Goal: Task Accomplishment & Management: Manage account settings

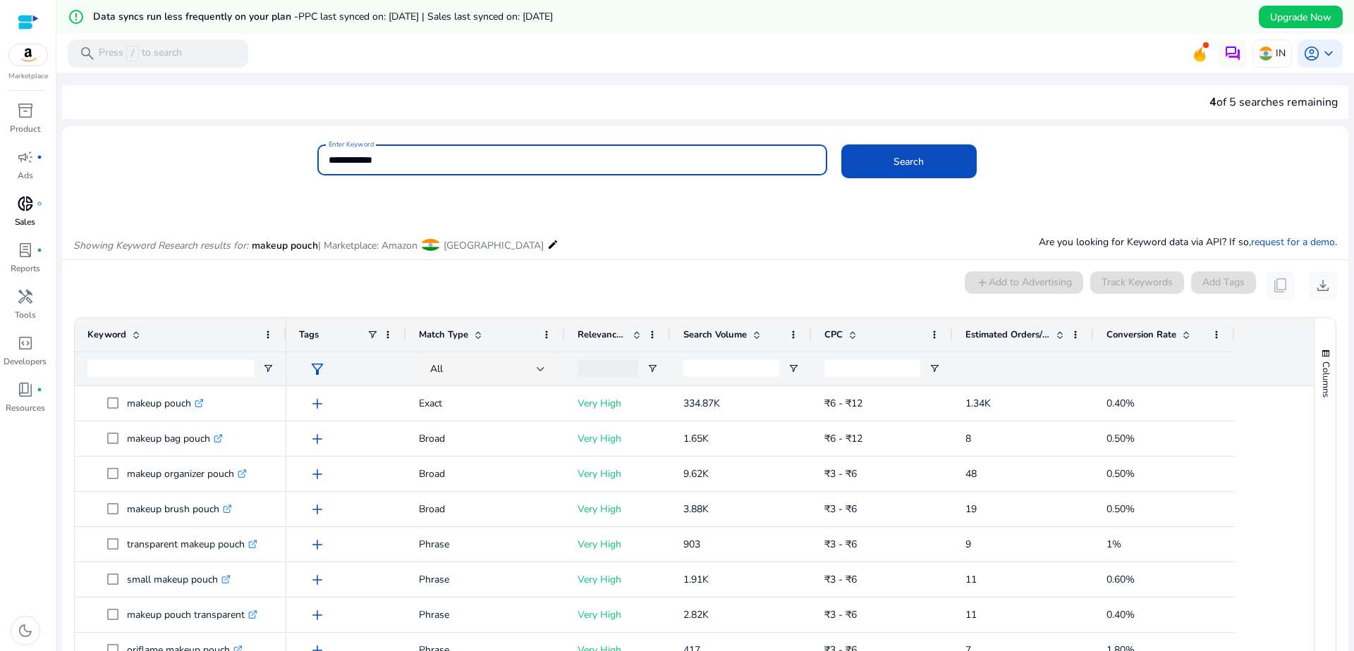
click at [32, 216] on p "Sales" at bounding box center [25, 222] width 20 height 13
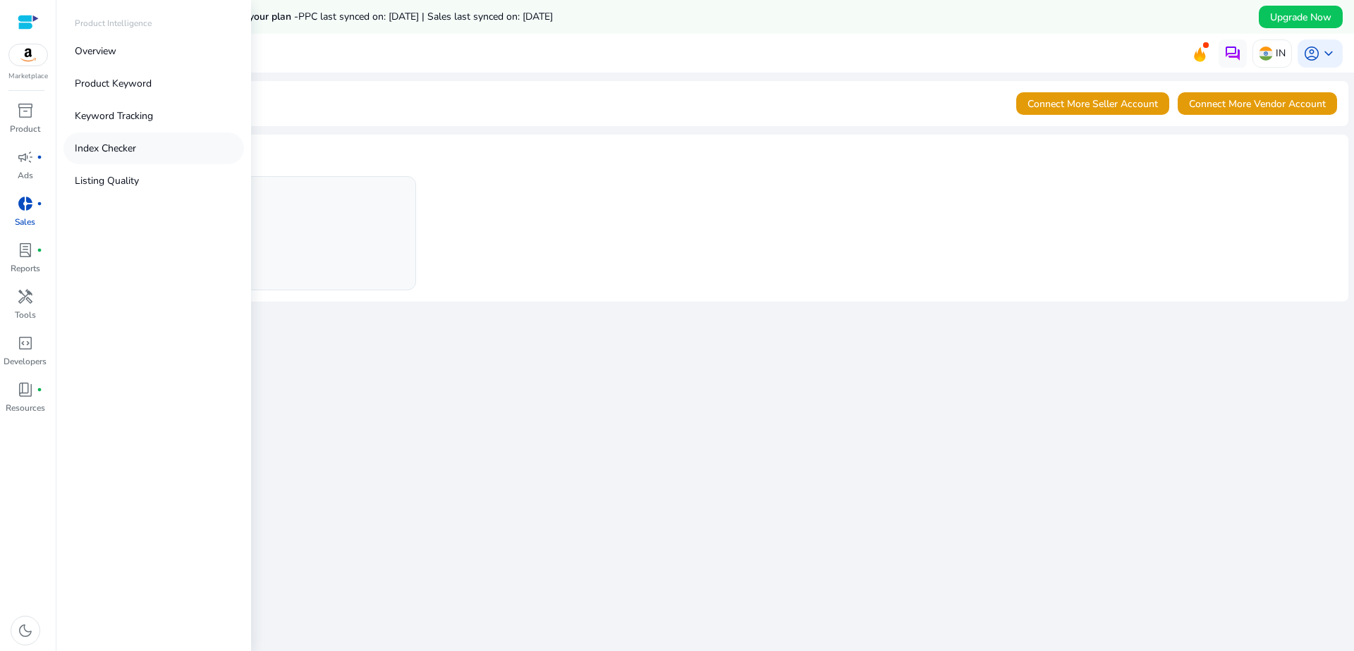
click at [103, 144] on p "Index Checker" at bounding box center [105, 148] width 61 height 15
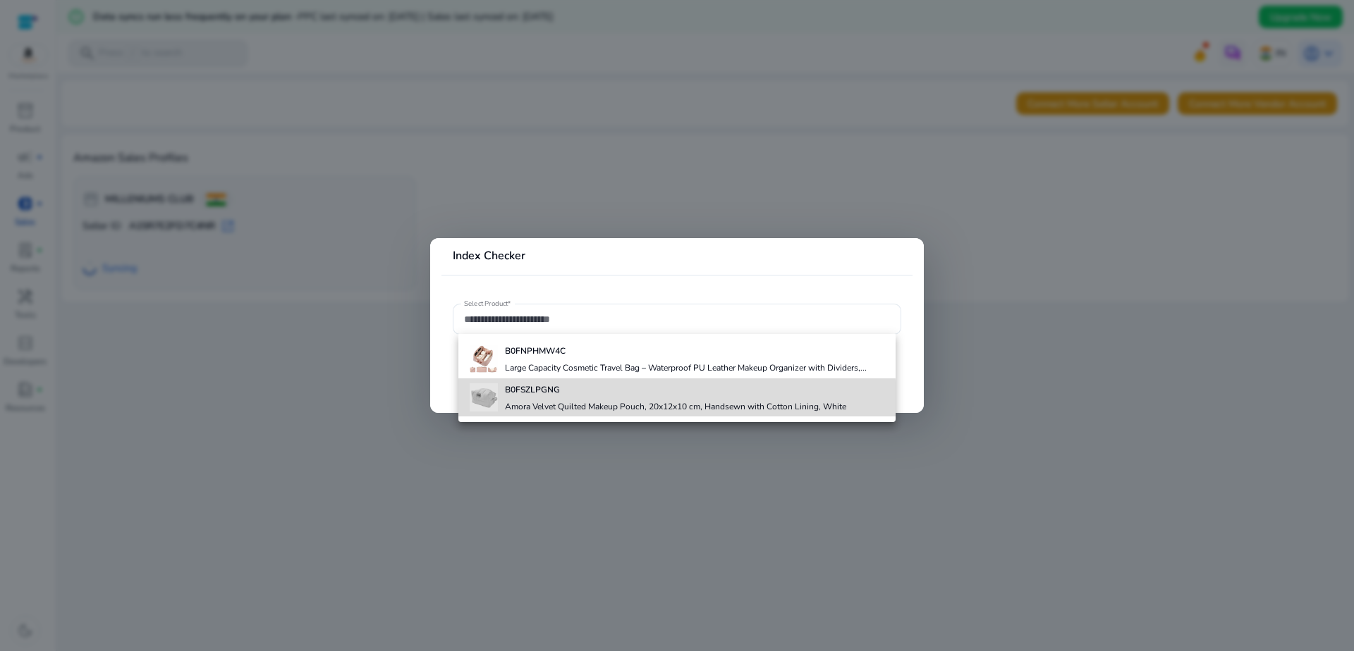
click at [598, 401] on h4 "Amora Velvet Quilted Makeup Pouch, 20x12x10 cm, Handsewn with Cotton Lining, Wh…" at bounding box center [675, 406] width 341 height 11
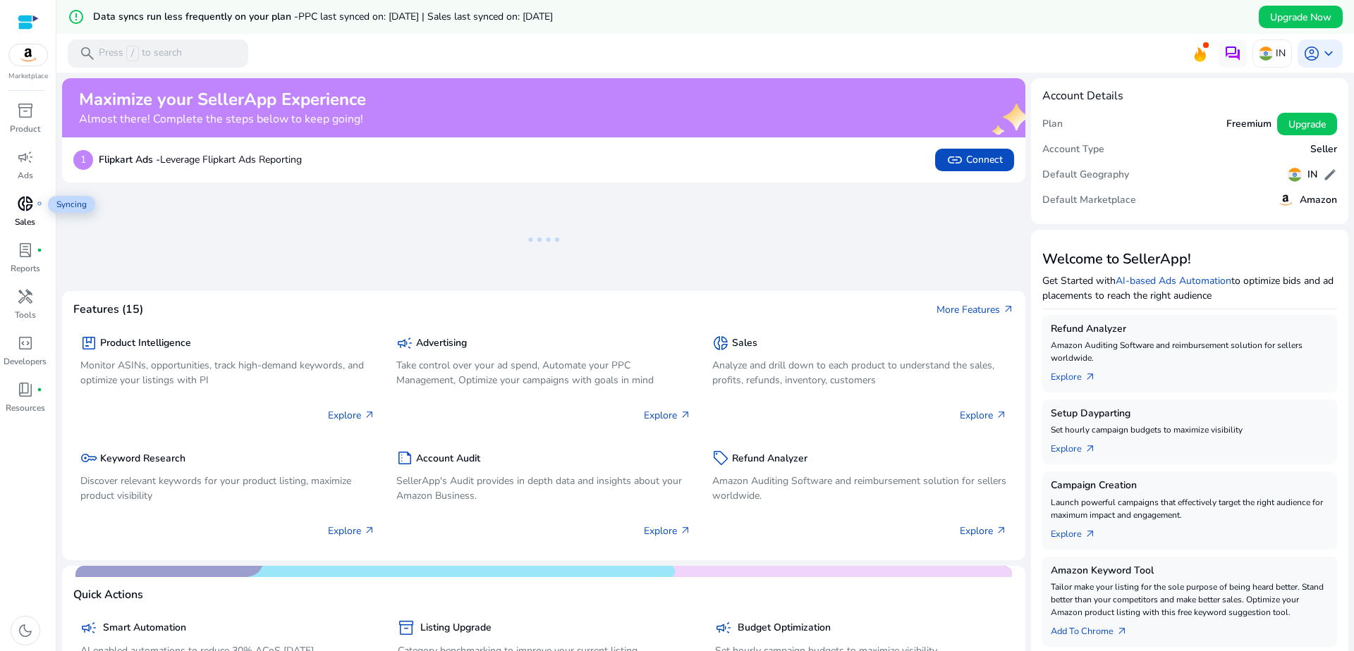
click at [22, 193] on div "donut_small fiber_manual_record" at bounding box center [25, 203] width 39 height 23
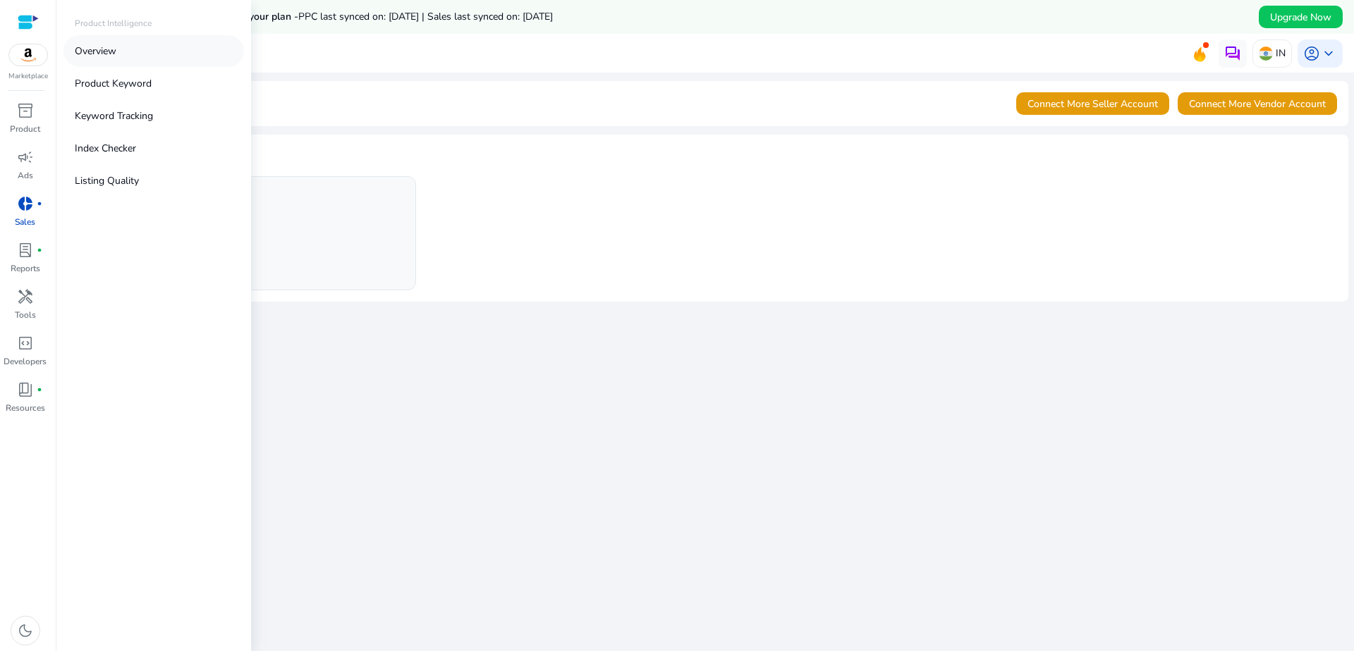
click at [146, 50] on link "Overview" at bounding box center [153, 51] width 180 height 32
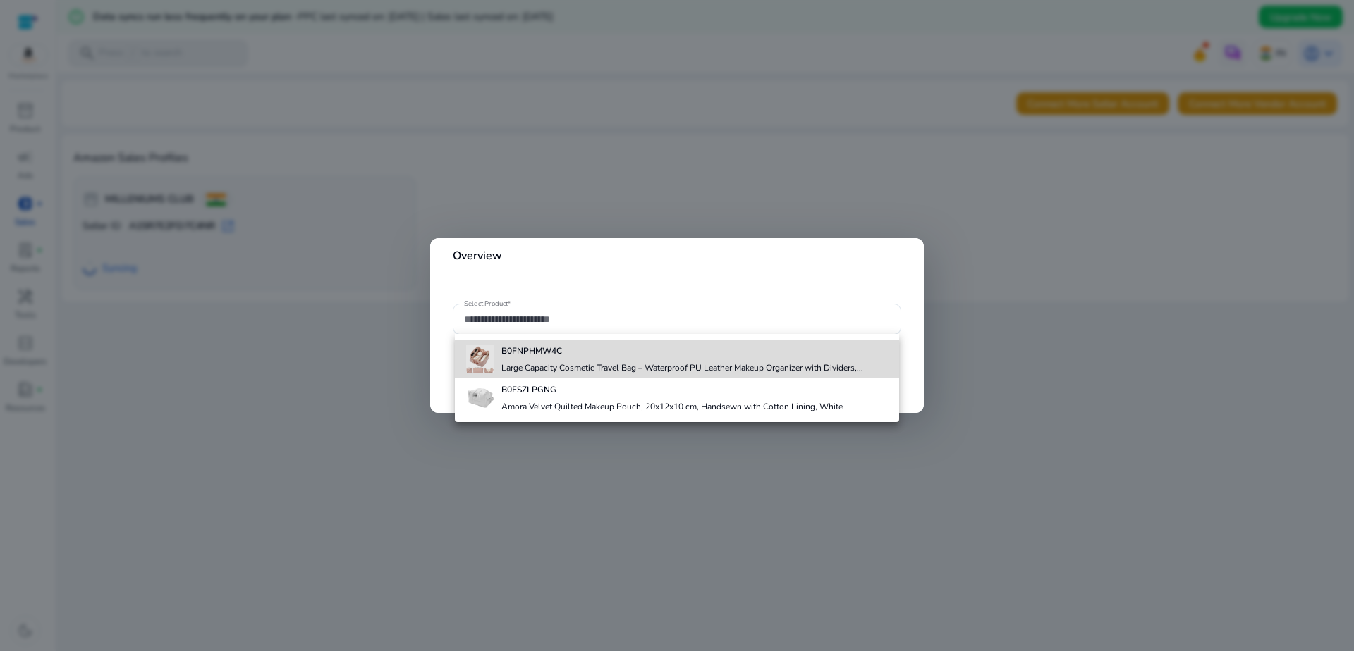
click at [698, 373] on h4 "Large Capacity Cosmetic Travel Bag – Waterproof PU Leather Makeup Organizer wit…" at bounding box center [682, 367] width 362 height 11
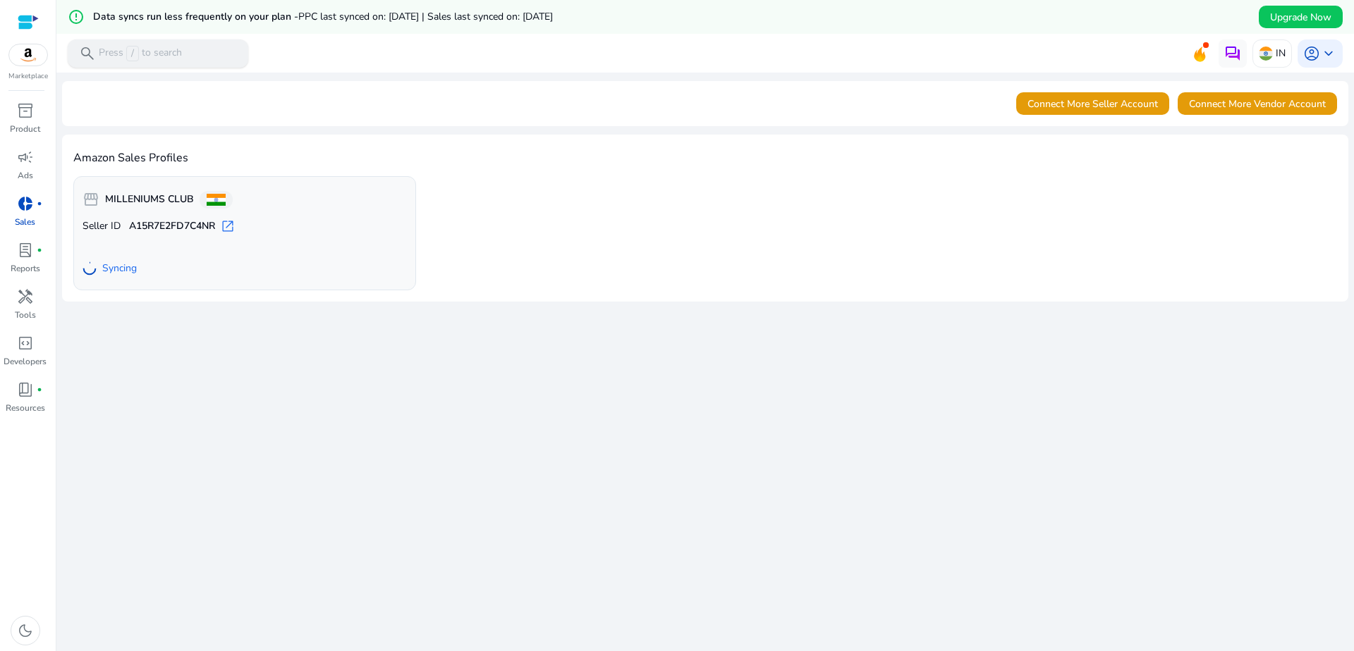
click at [207, 59] on div "search Press / to search" at bounding box center [158, 53] width 180 height 28
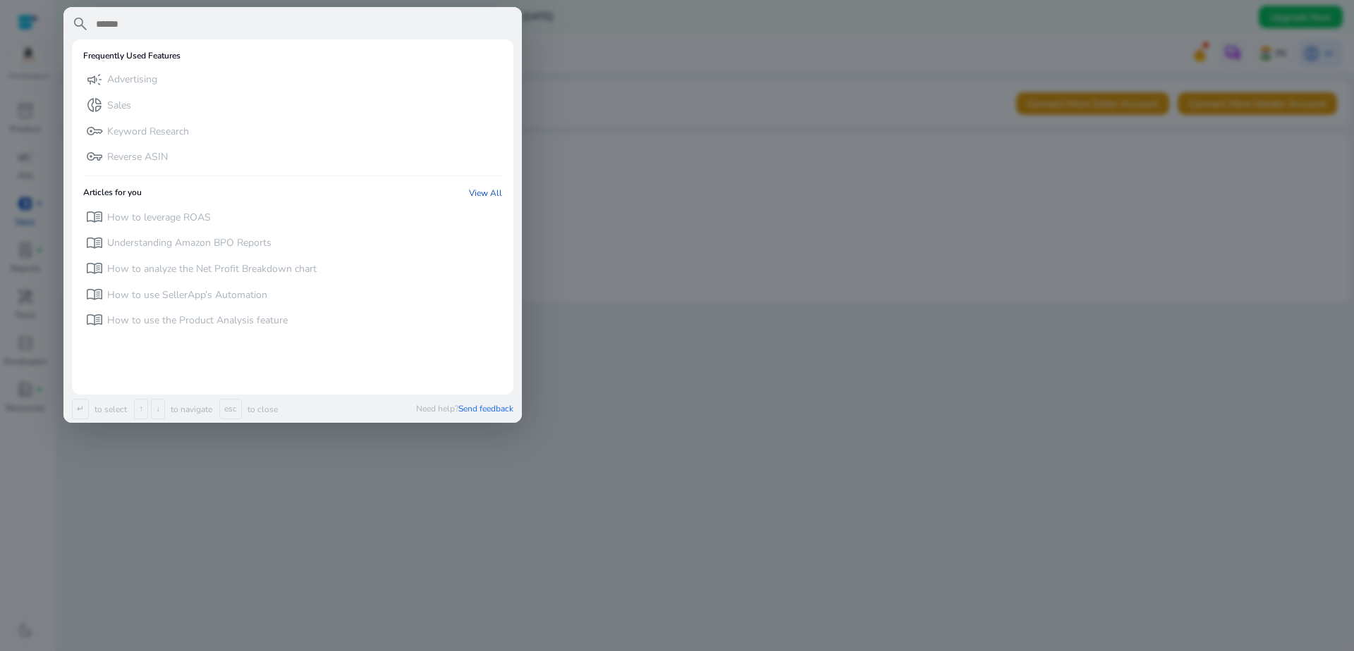
click at [642, 156] on div at bounding box center [677, 325] width 1354 height 651
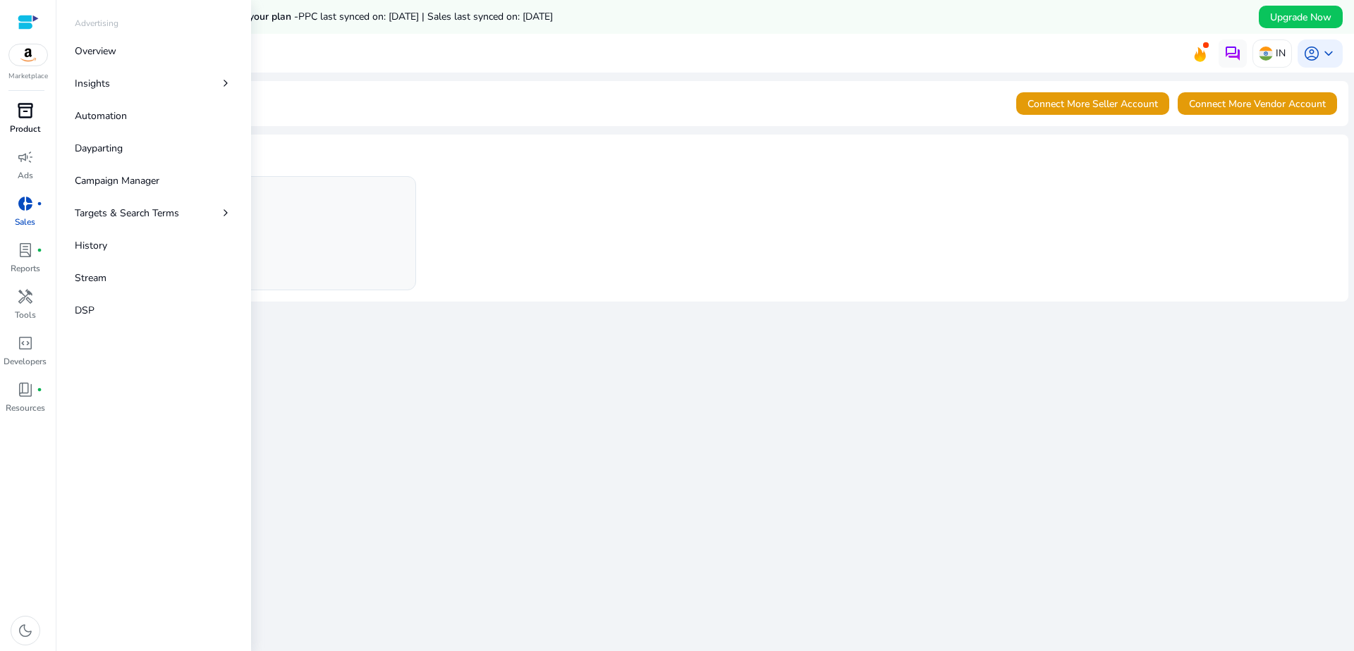
click at [32, 118] on span "inventory_2" at bounding box center [25, 110] width 17 height 17
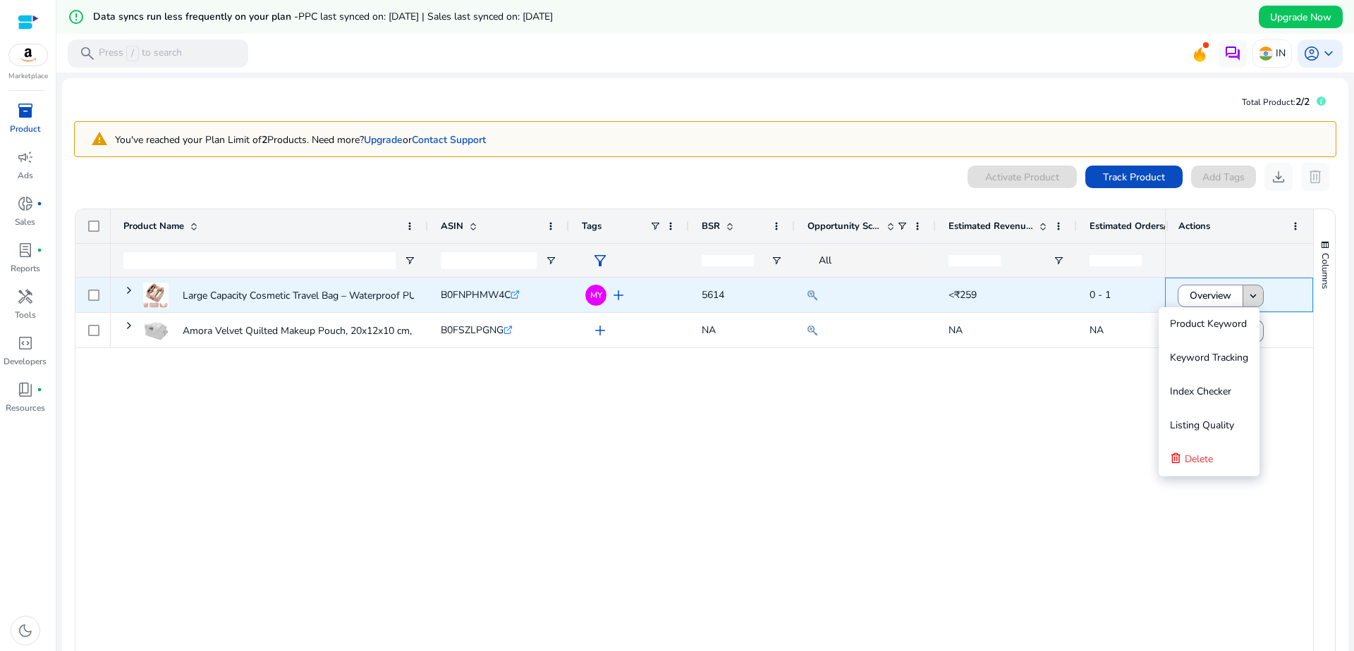
click at [1247, 292] on mat-icon "keyboard_arrow_down" at bounding box center [1253, 296] width 13 height 13
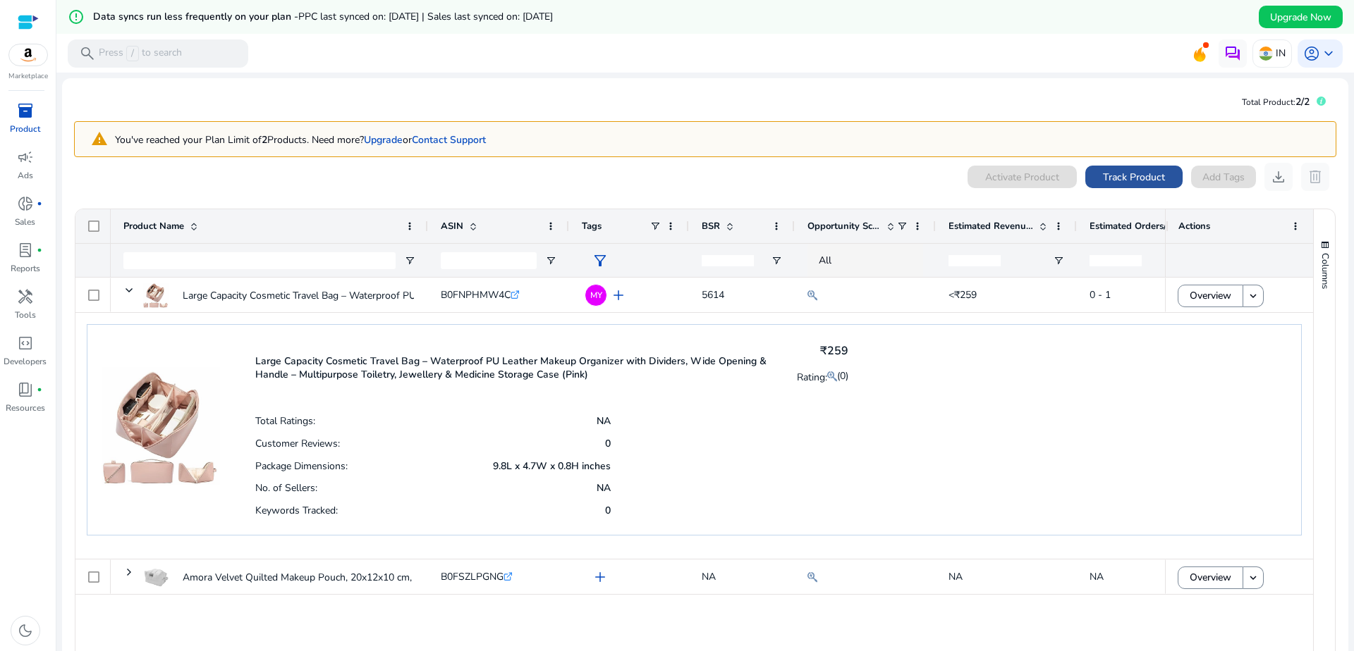
click at [1108, 180] on span "Track Product" at bounding box center [1134, 177] width 62 height 15
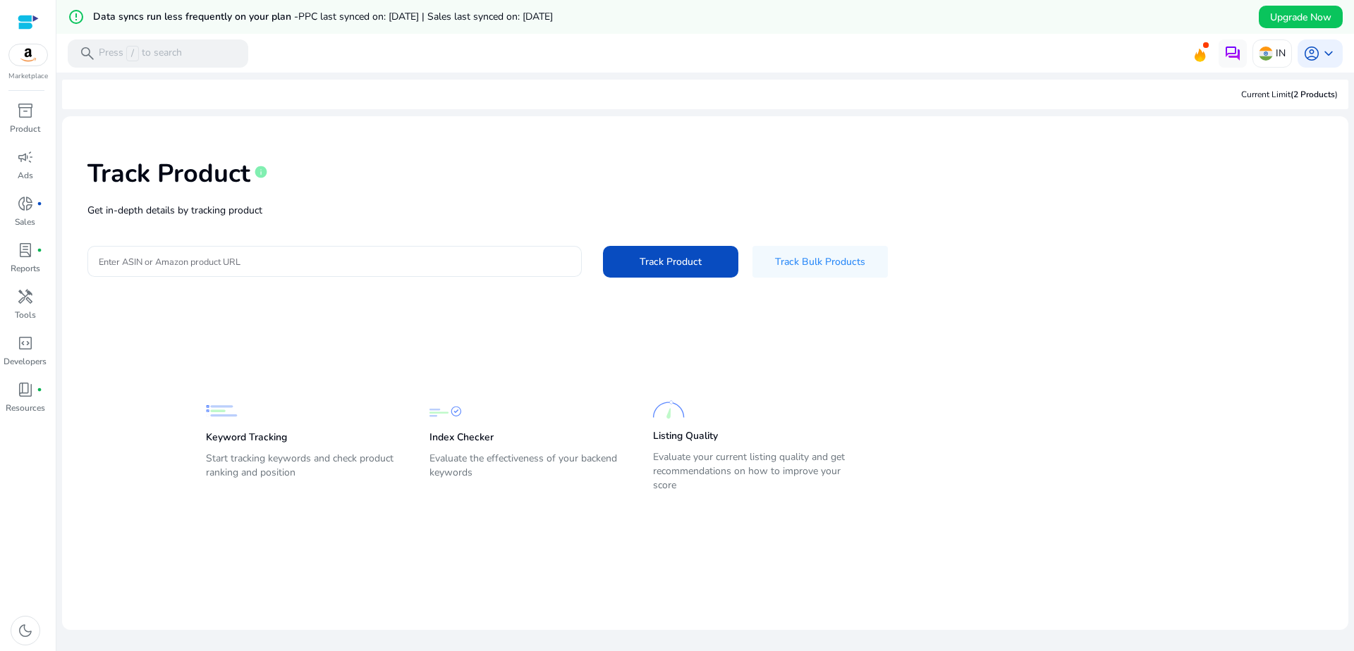
click at [317, 262] on input "Enter ASIN or Amazon product URL" at bounding box center [335, 262] width 472 height 16
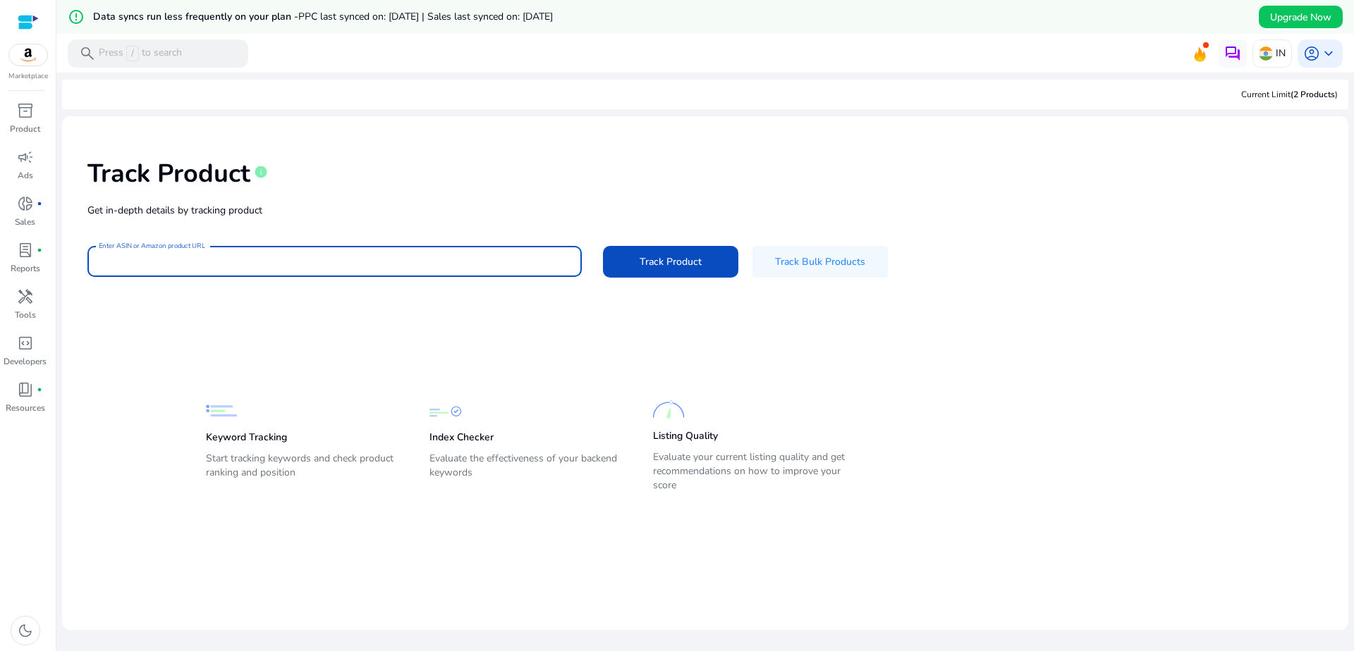
paste input "**********"
type input "**********"
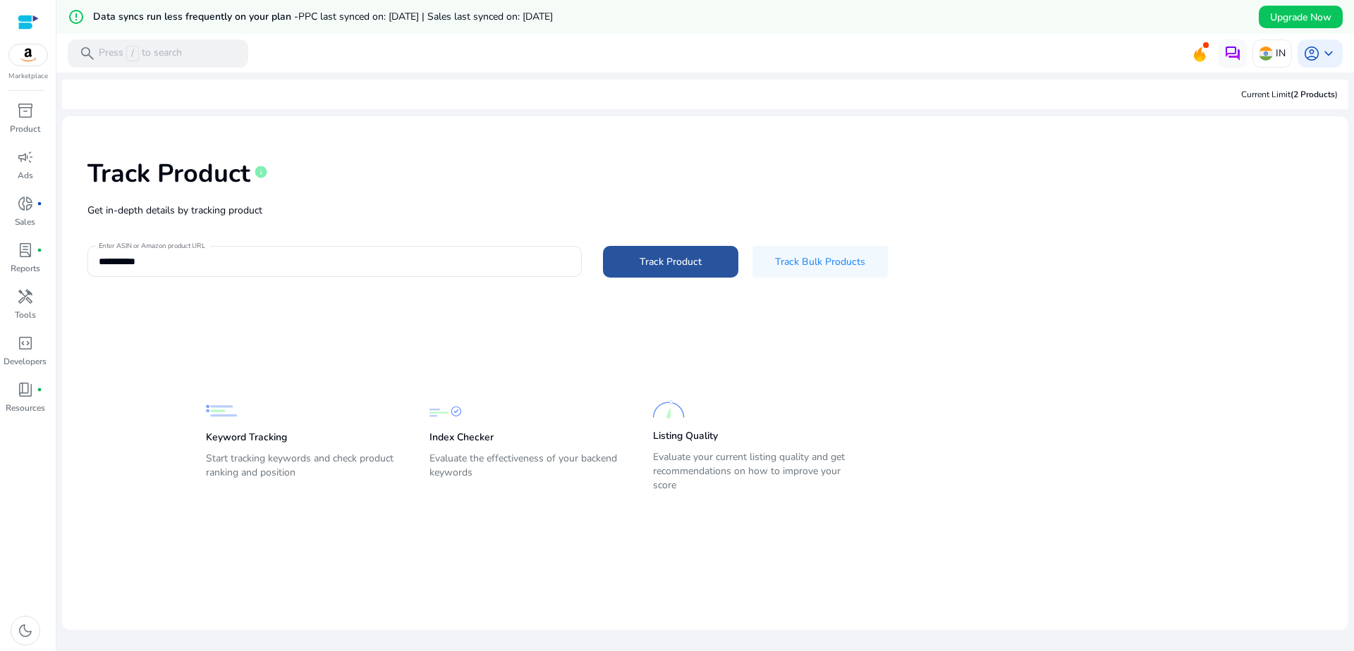
click at [651, 275] on span at bounding box center [670, 262] width 135 height 34
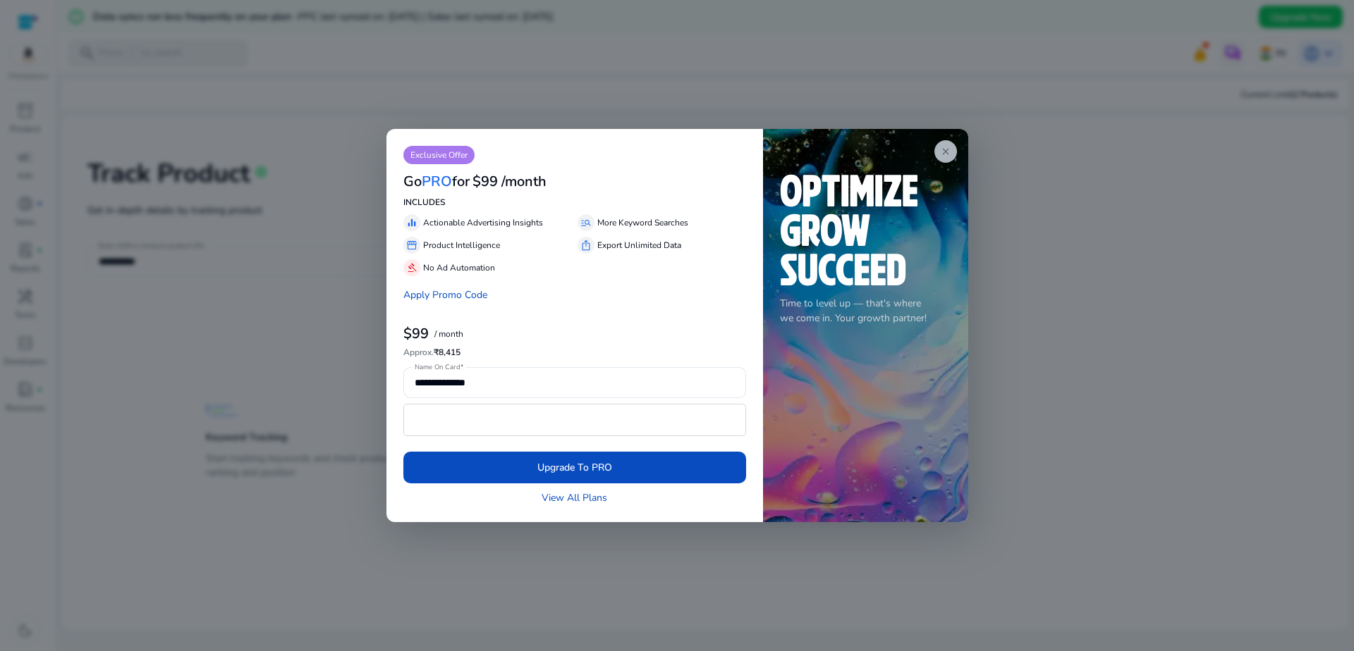
click at [951, 152] on app-icon "close" at bounding box center [945, 151] width 23 height 23
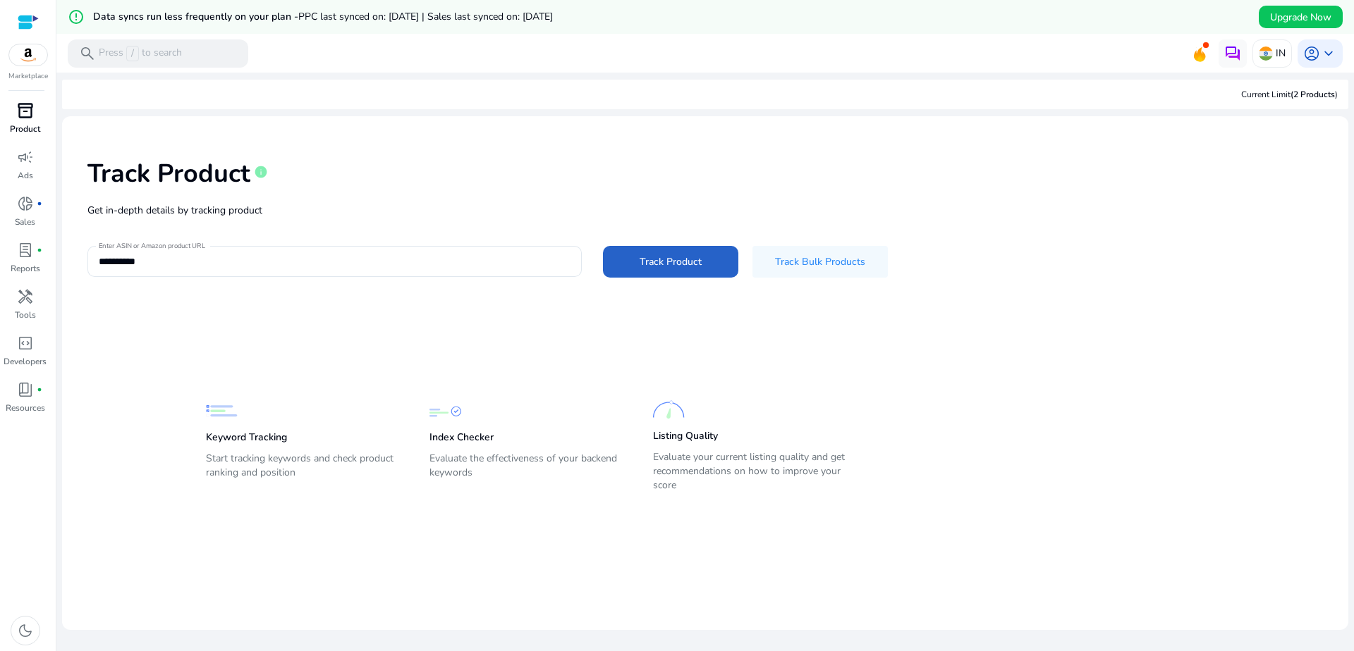
click at [34, 118] on div "inventory_2" at bounding box center [25, 110] width 39 height 23
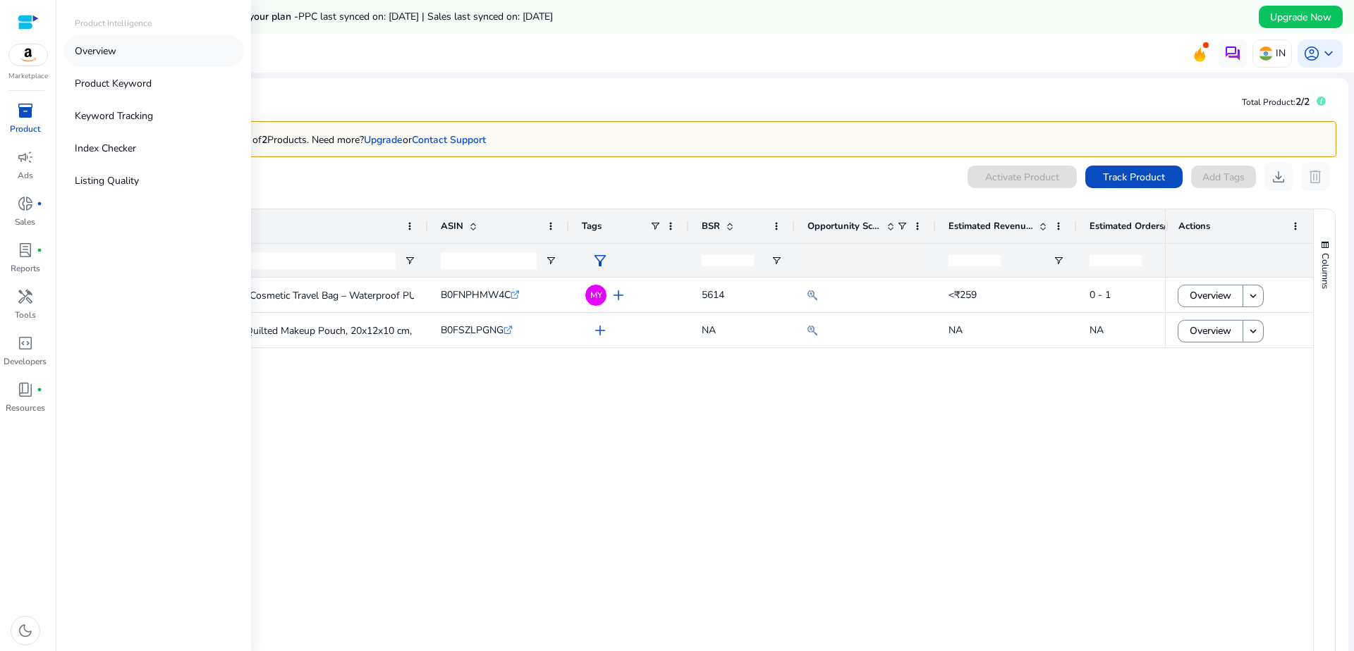
click at [133, 55] on link "Overview" at bounding box center [153, 51] width 180 height 32
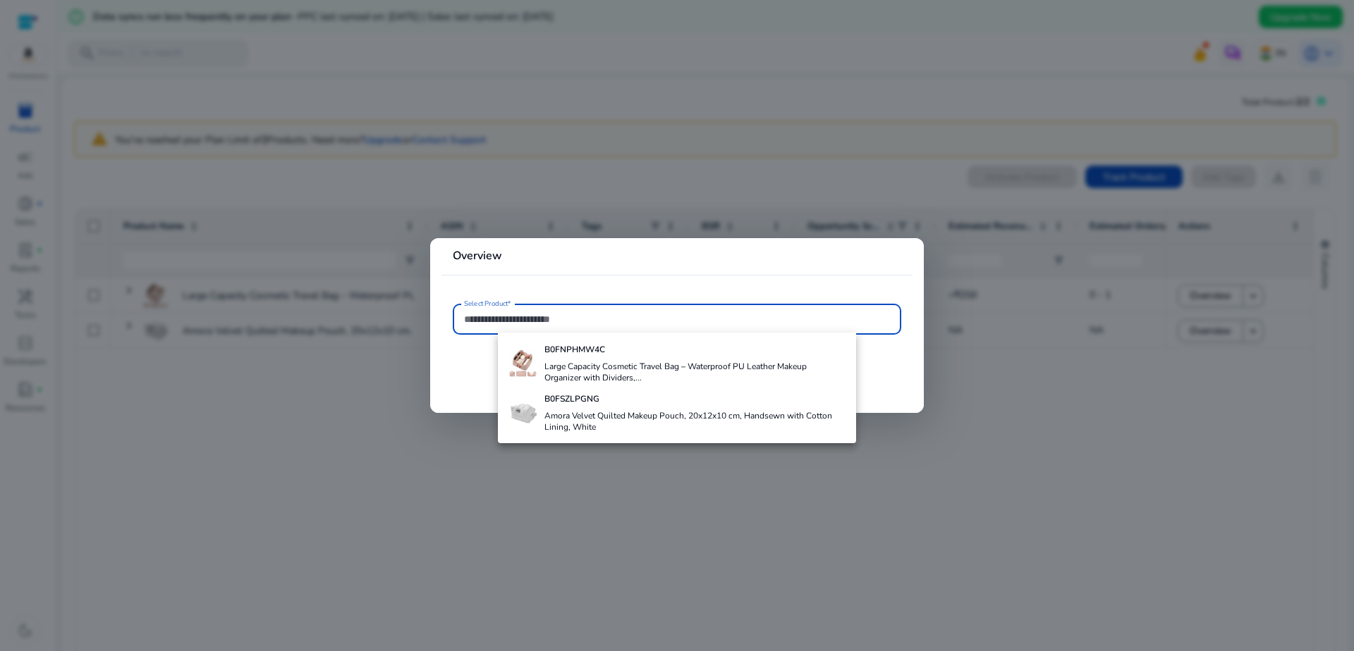
click at [809, 515] on div at bounding box center [677, 325] width 1354 height 651
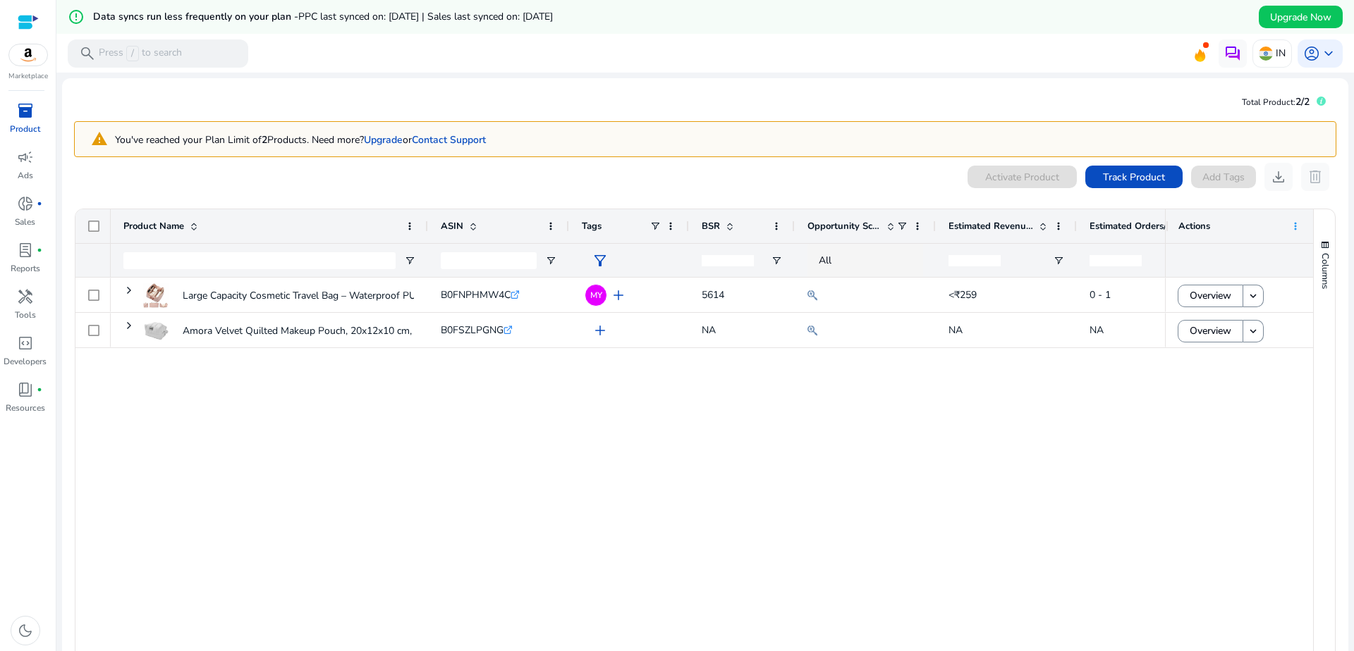
click at [1292, 230] on span at bounding box center [1295, 226] width 11 height 11
click at [990, 378] on div "Large Capacity Cosmetic Travel Bag – Waterproof PU Leather Makeup... B0FNPHMW4C…" at bounding box center [638, 489] width 1054 height 423
click at [26, 206] on span "donut_small" at bounding box center [25, 203] width 17 height 17
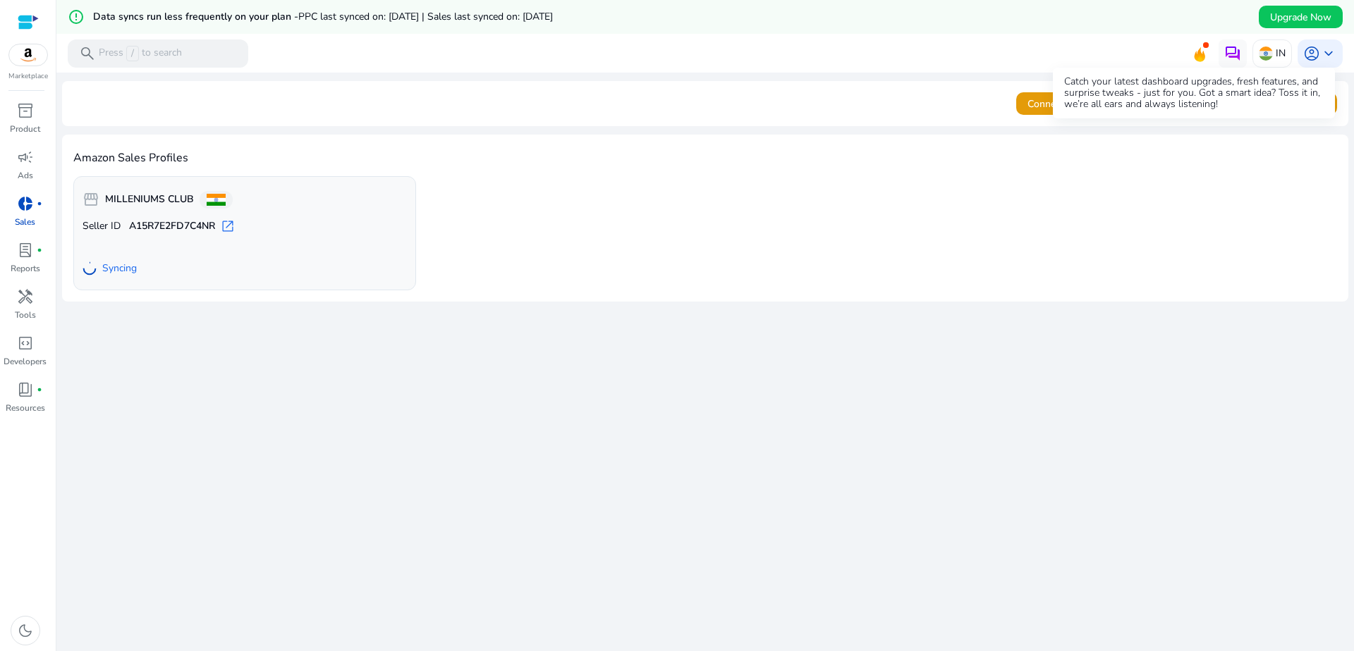
click at [1194, 54] on icon at bounding box center [1199, 54] width 11 height 15
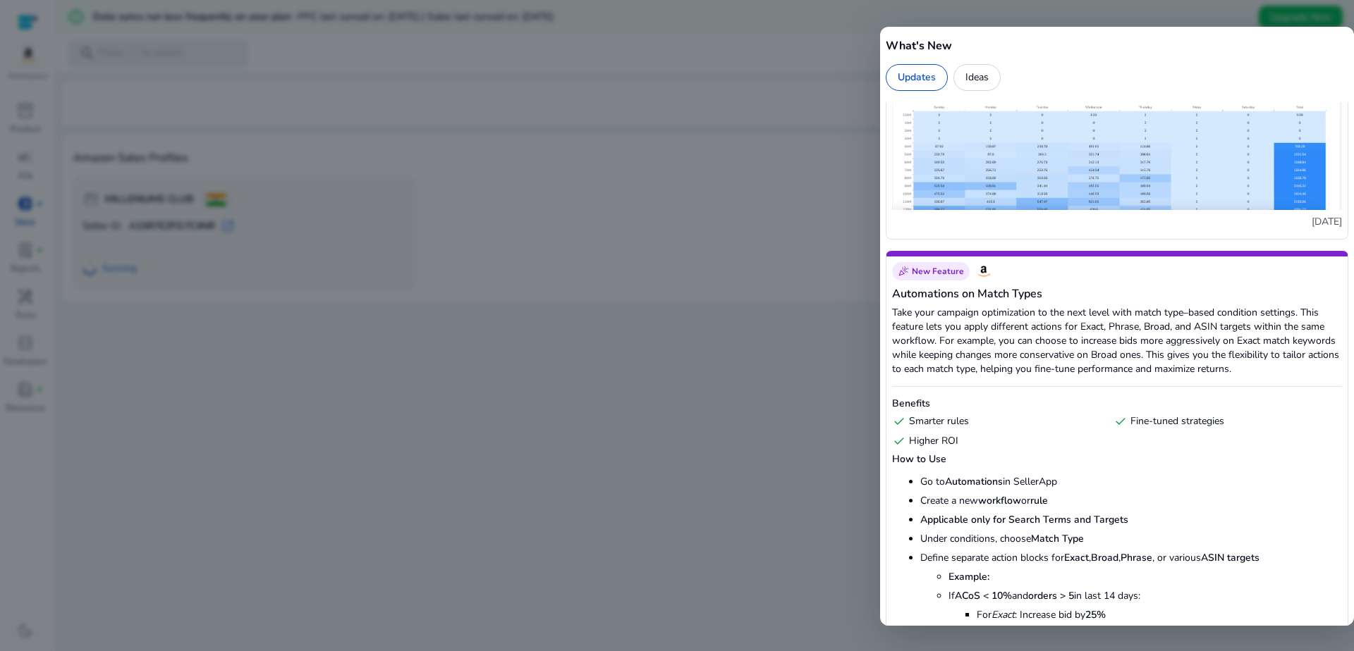
scroll to position [1880, 0]
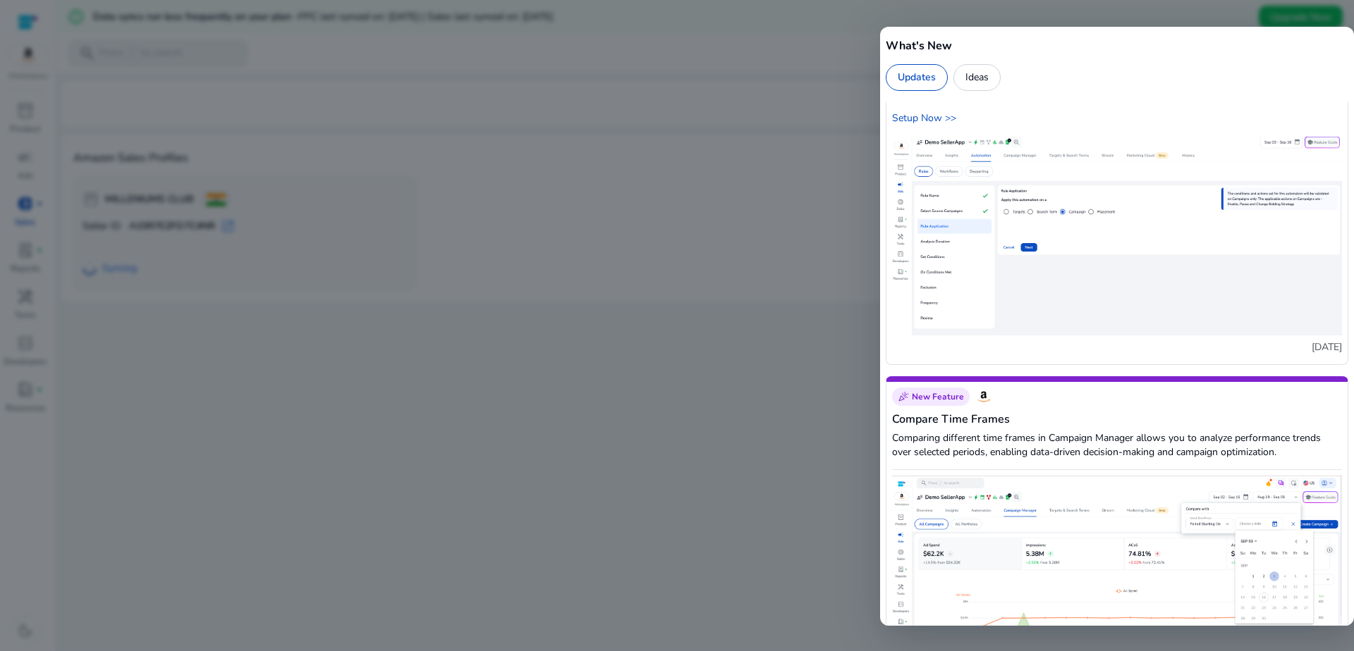
click at [967, 87] on div "Ideas" at bounding box center [976, 77] width 47 height 27
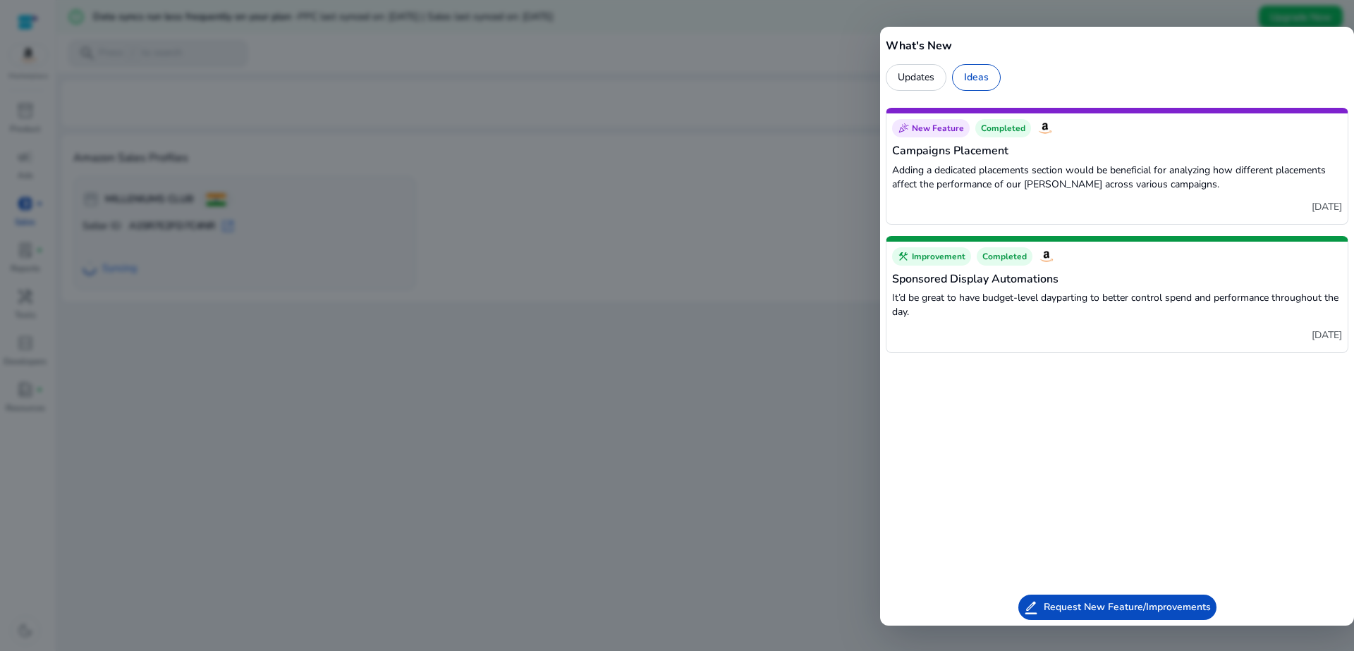
click at [829, 146] on div at bounding box center [677, 325] width 1354 height 651
